Goal: Information Seeking & Learning: Learn about a topic

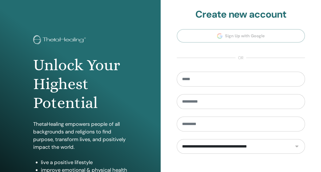
click at [251, 36] on section "**********" at bounding box center [241, 116] width 128 height 214
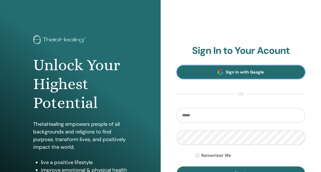
click at [239, 71] on span "Sign In with Google" at bounding box center [245, 71] width 38 height 5
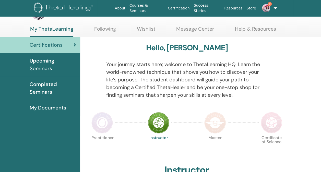
scroll to position [26, 0]
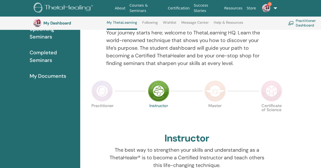
click at [156, 98] on img at bounding box center [158, 90] width 21 height 21
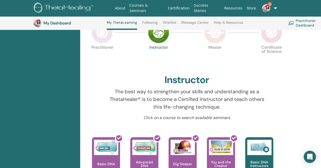
scroll to position [141, 0]
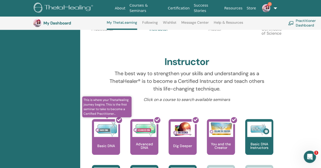
click at [110, 135] on div at bounding box center [109, 139] width 28 height 46
